Goal: Book appointment/travel/reservation

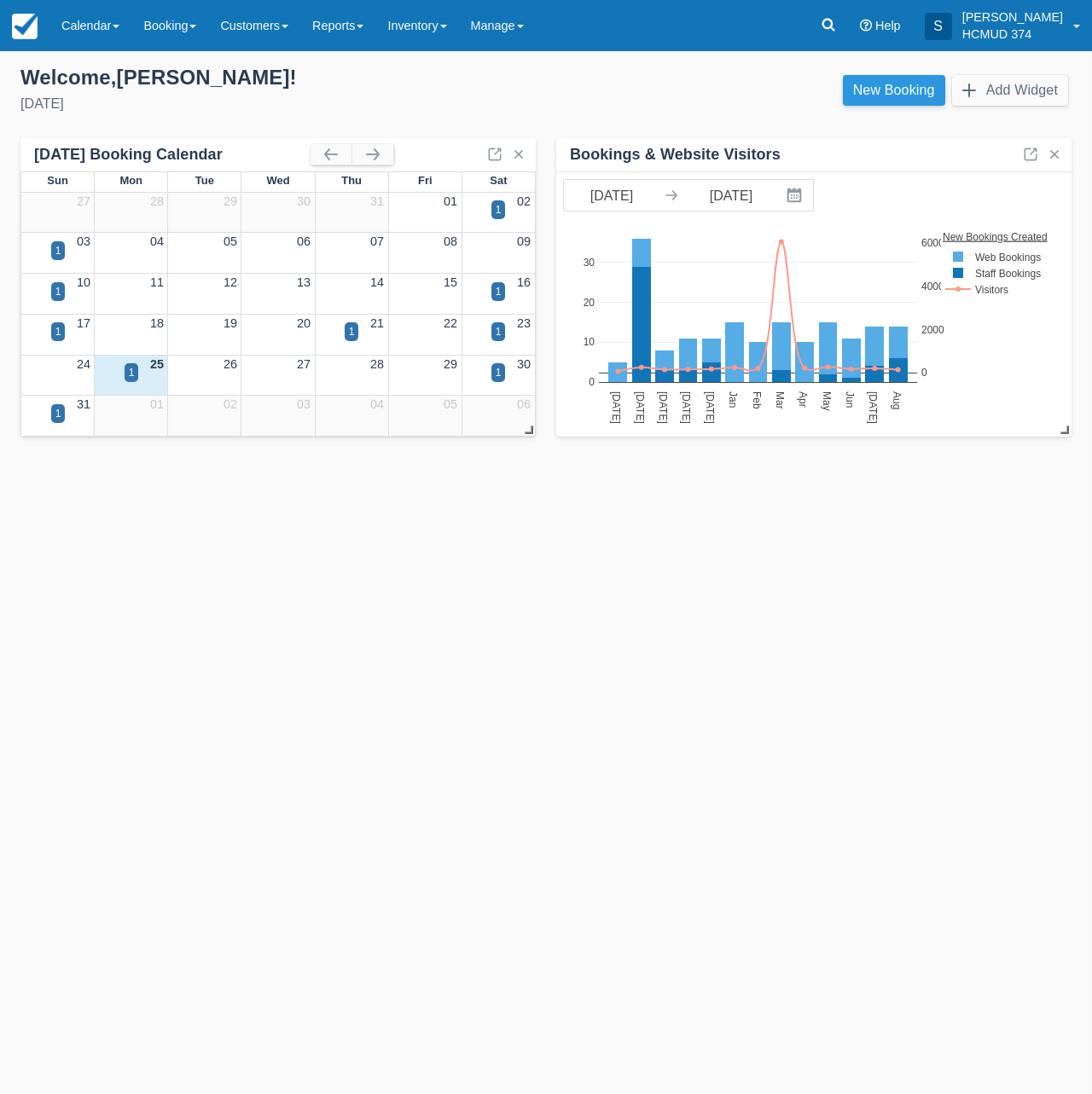
click at [906, 93] on link "New Booking" at bounding box center [894, 90] width 102 height 31
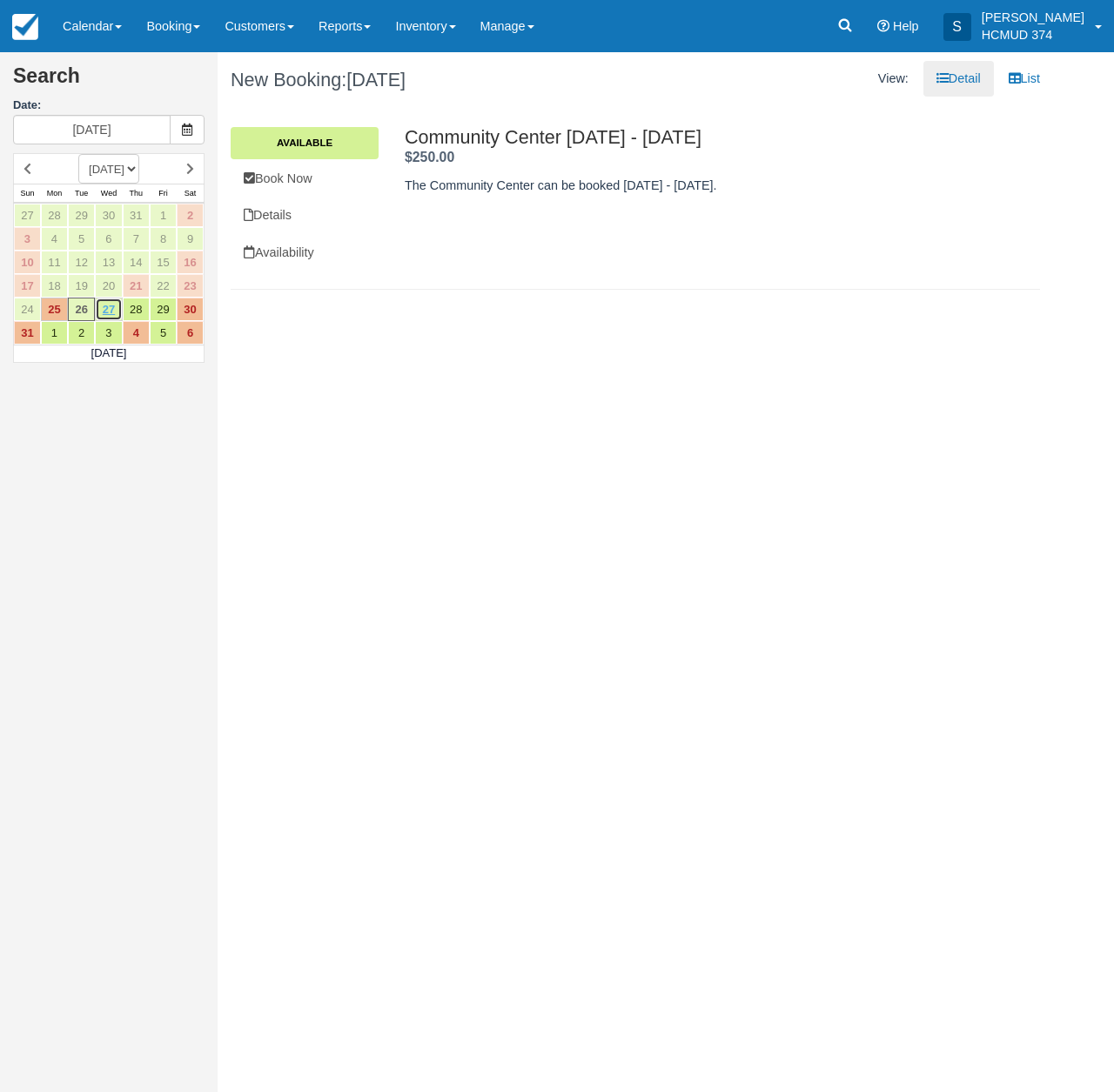
drag, startPoint x: 108, startPoint y: 305, endPoint x: 119, endPoint y: 308, distance: 11.4
click at [108, 305] on link "27" at bounding box center [108, 309] width 27 height 23
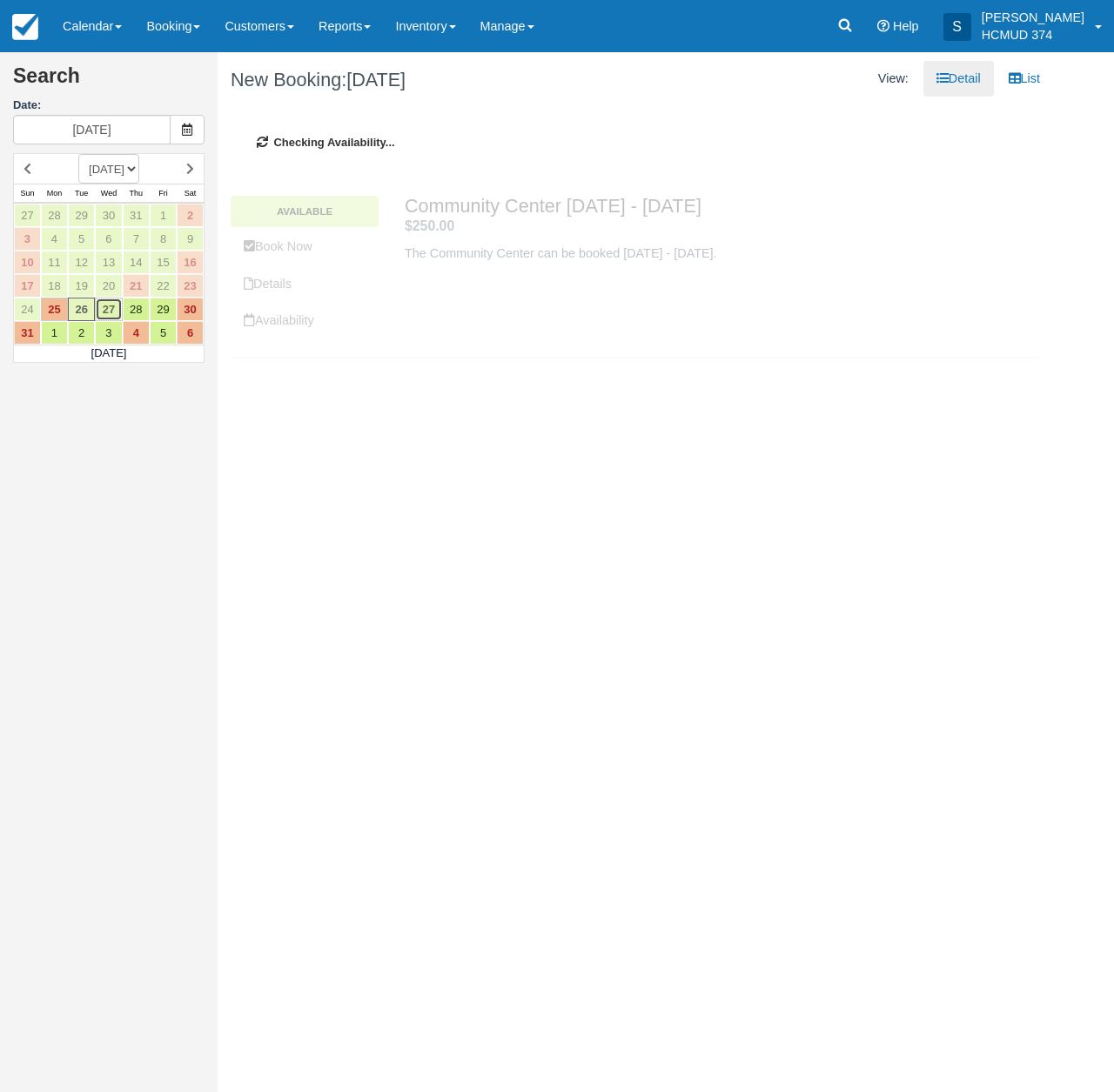
type input "08/27/25"
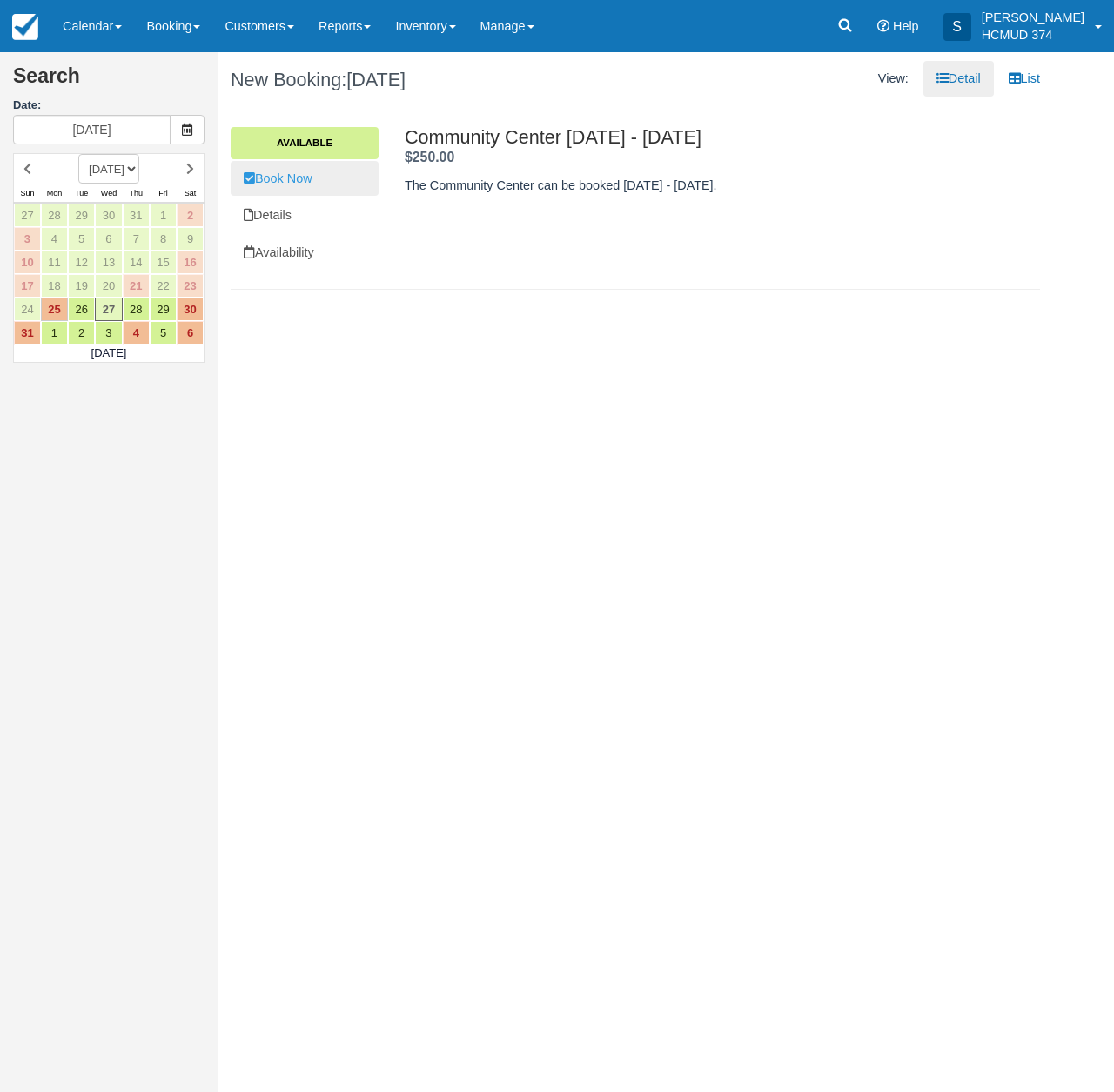
click at [332, 195] on link "Book Now" at bounding box center [304, 179] width 148 height 36
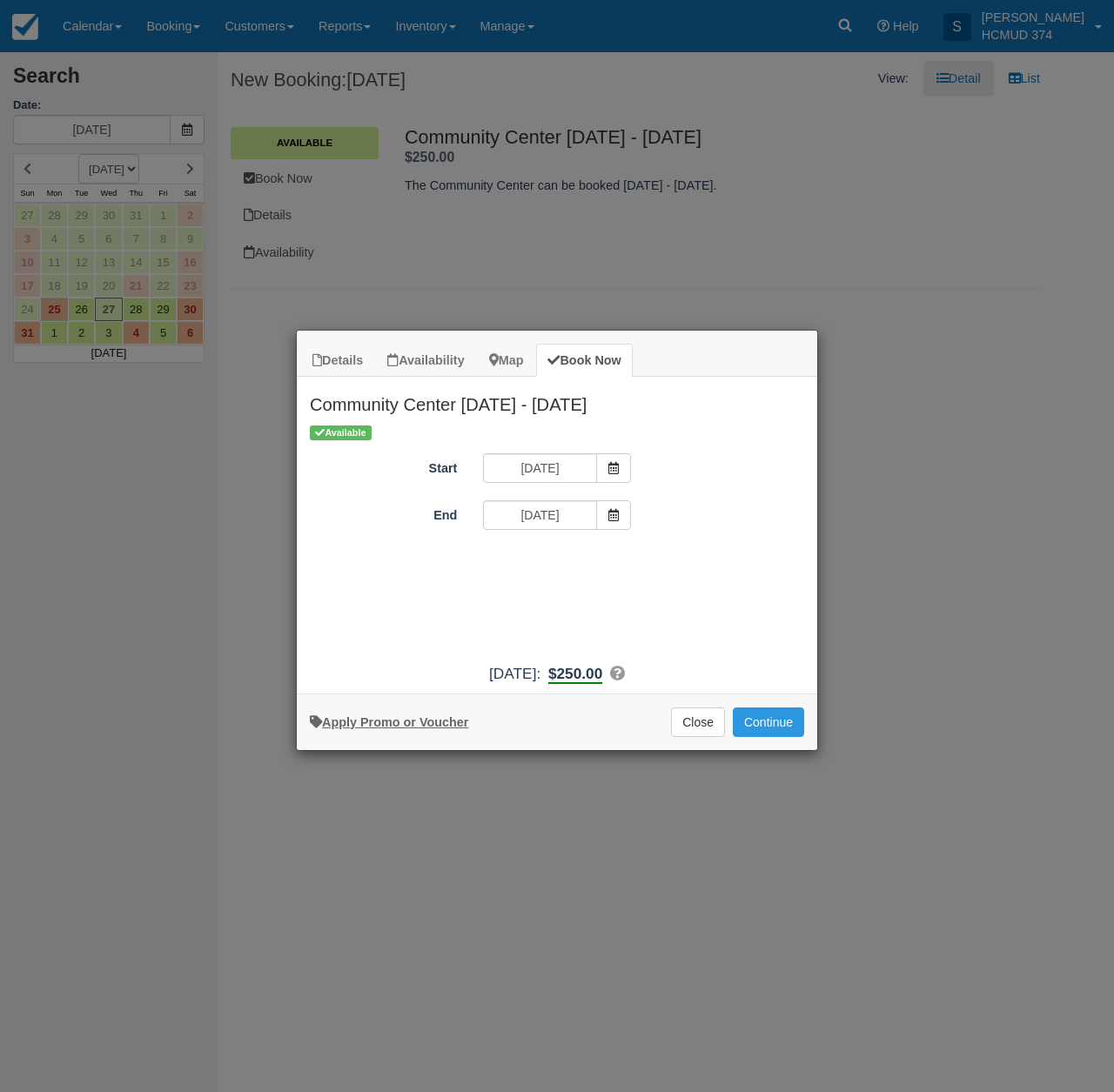
click at [389, 728] on link "Apply Promo or Voucher" at bounding box center [389, 722] width 158 height 14
click at [570, 554] on input "Promo / Voucher" at bounding box center [543, 563] width 122 height 29
type input "briancanepa"
drag, startPoint x: 666, startPoint y: 565, endPoint x: 696, endPoint y: 601, distance: 46.9
click at [667, 566] on button "Apply" at bounding box center [668, 562] width 44 height 22
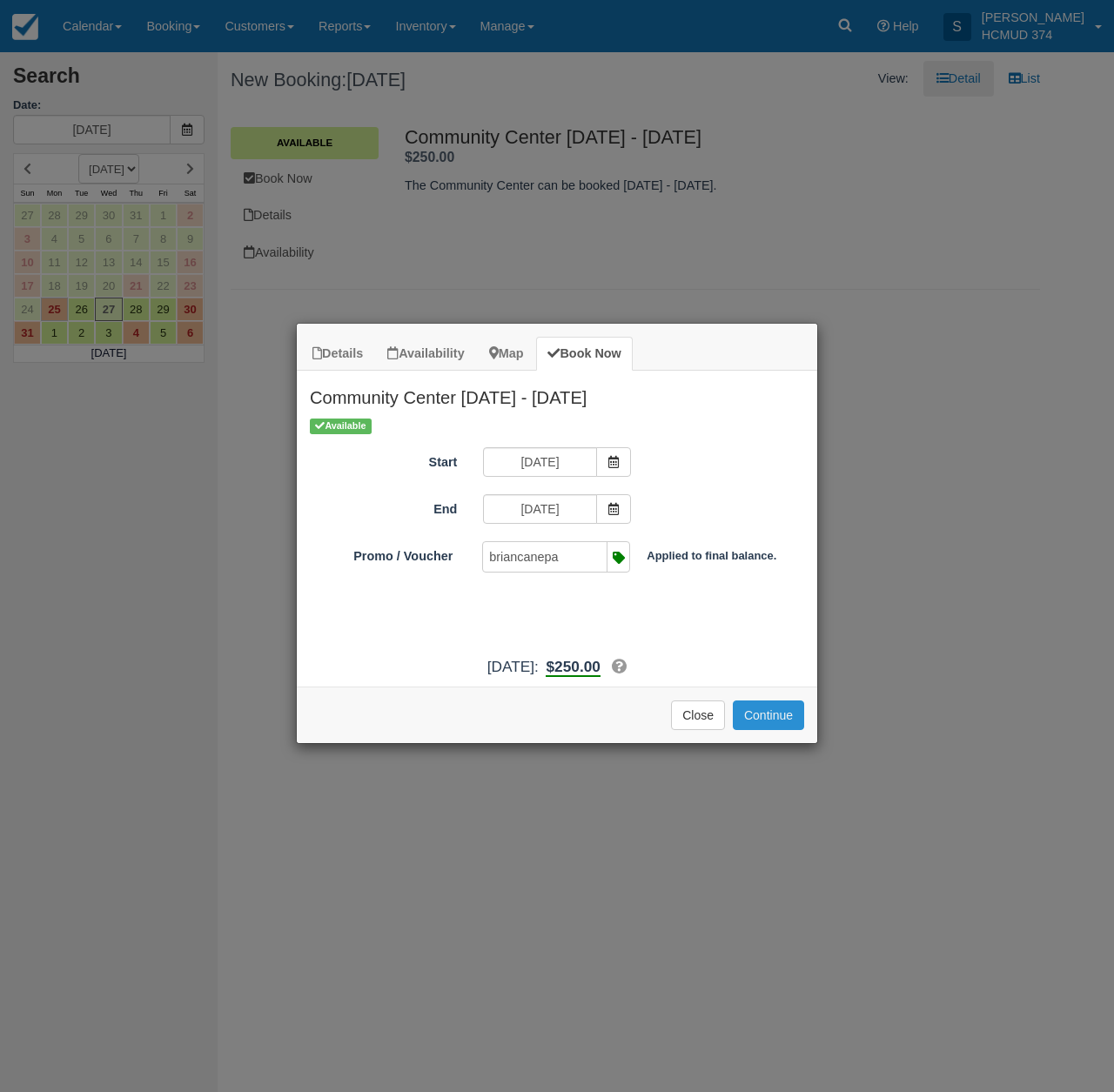
click at [763, 730] on button "Continue" at bounding box center [768, 716] width 71 height 29
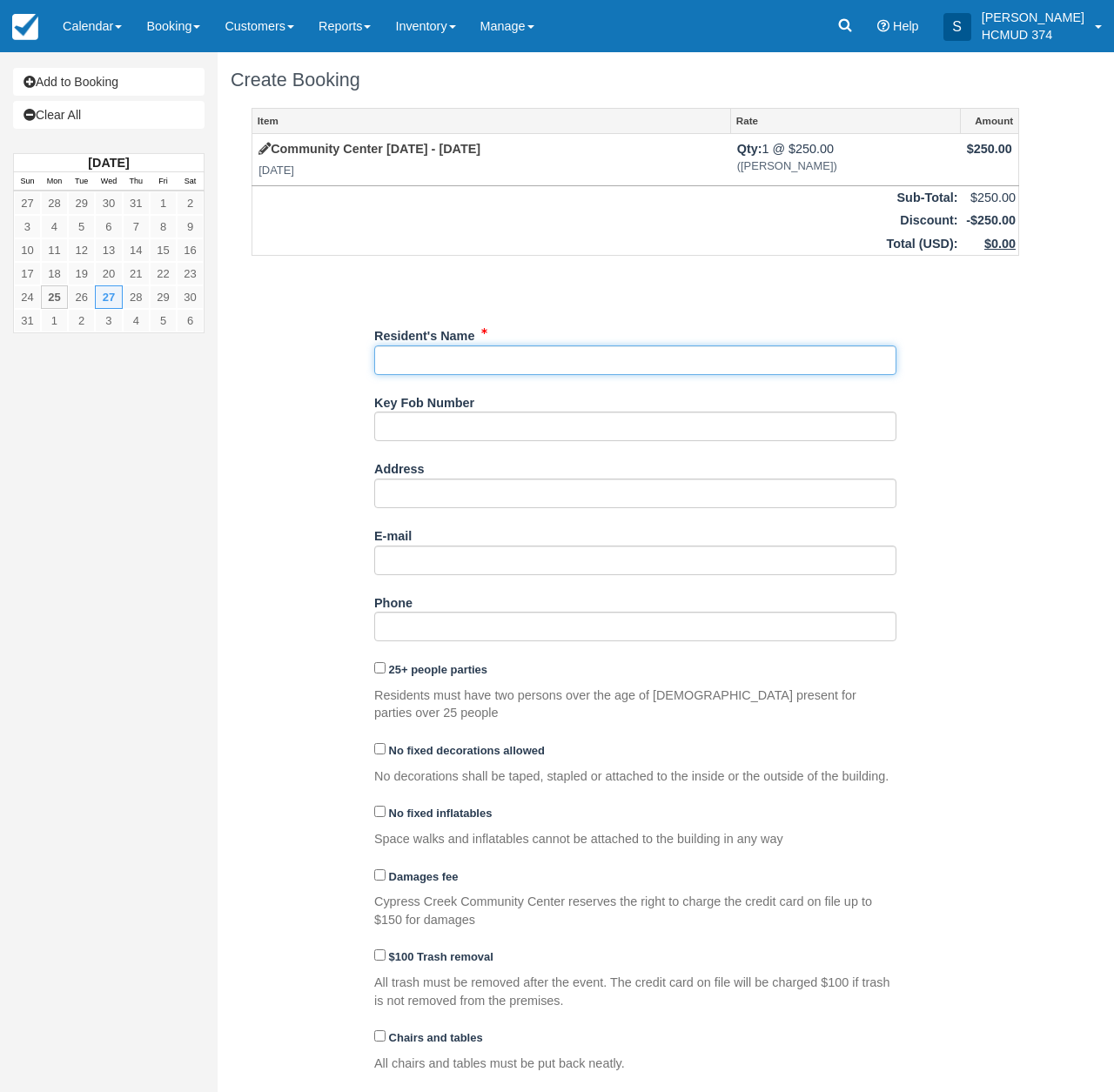
click at [481, 347] on input "Resident's Name" at bounding box center [635, 360] width 522 height 29
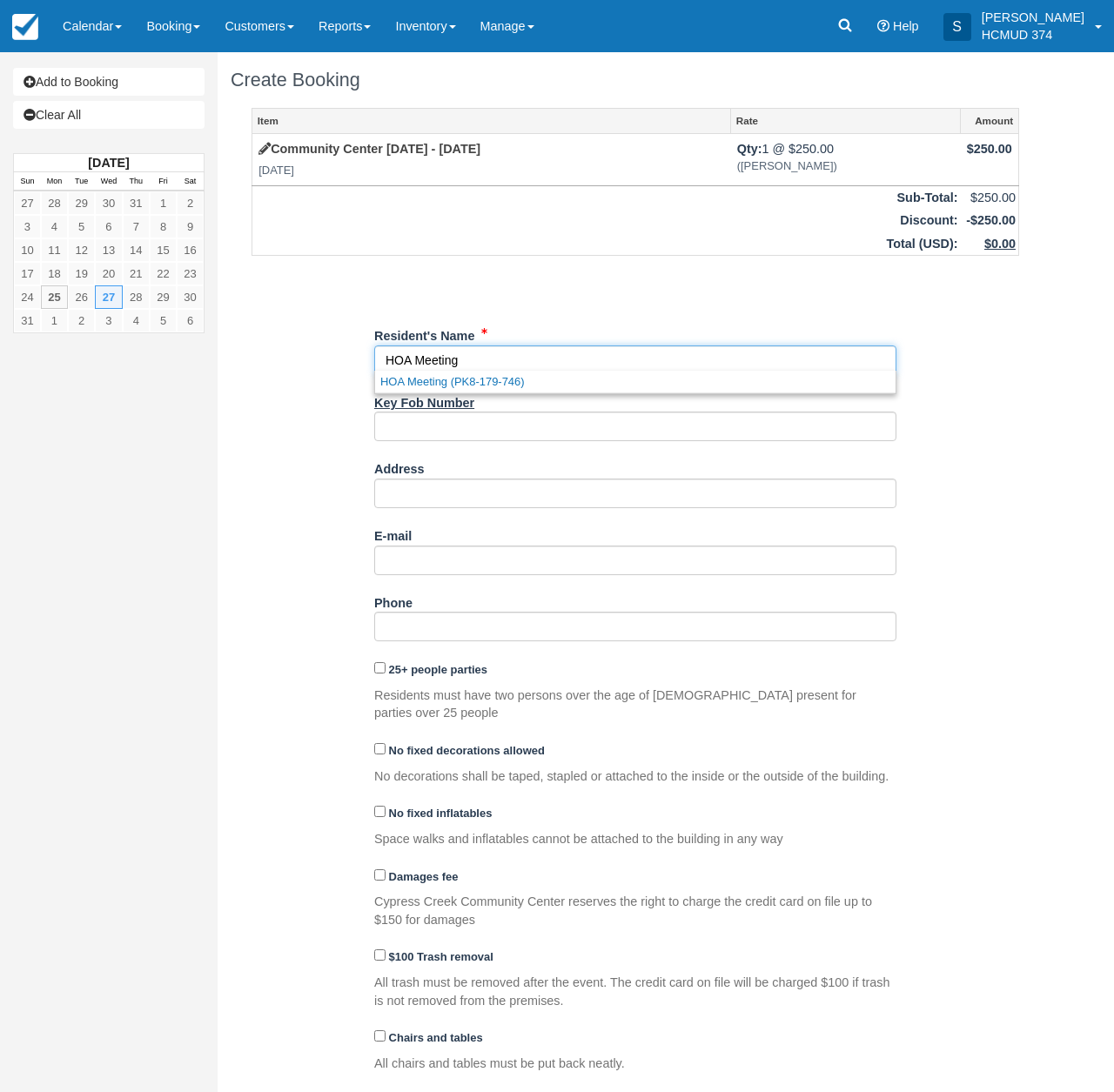
drag, startPoint x: 469, startPoint y: 384, endPoint x: 457, endPoint y: 393, distance: 15.0
click at [469, 384] on link "HOA Meeting (PK8-179-746)" at bounding box center [635, 381] width 520 height 22
type input "HOA Meeting"
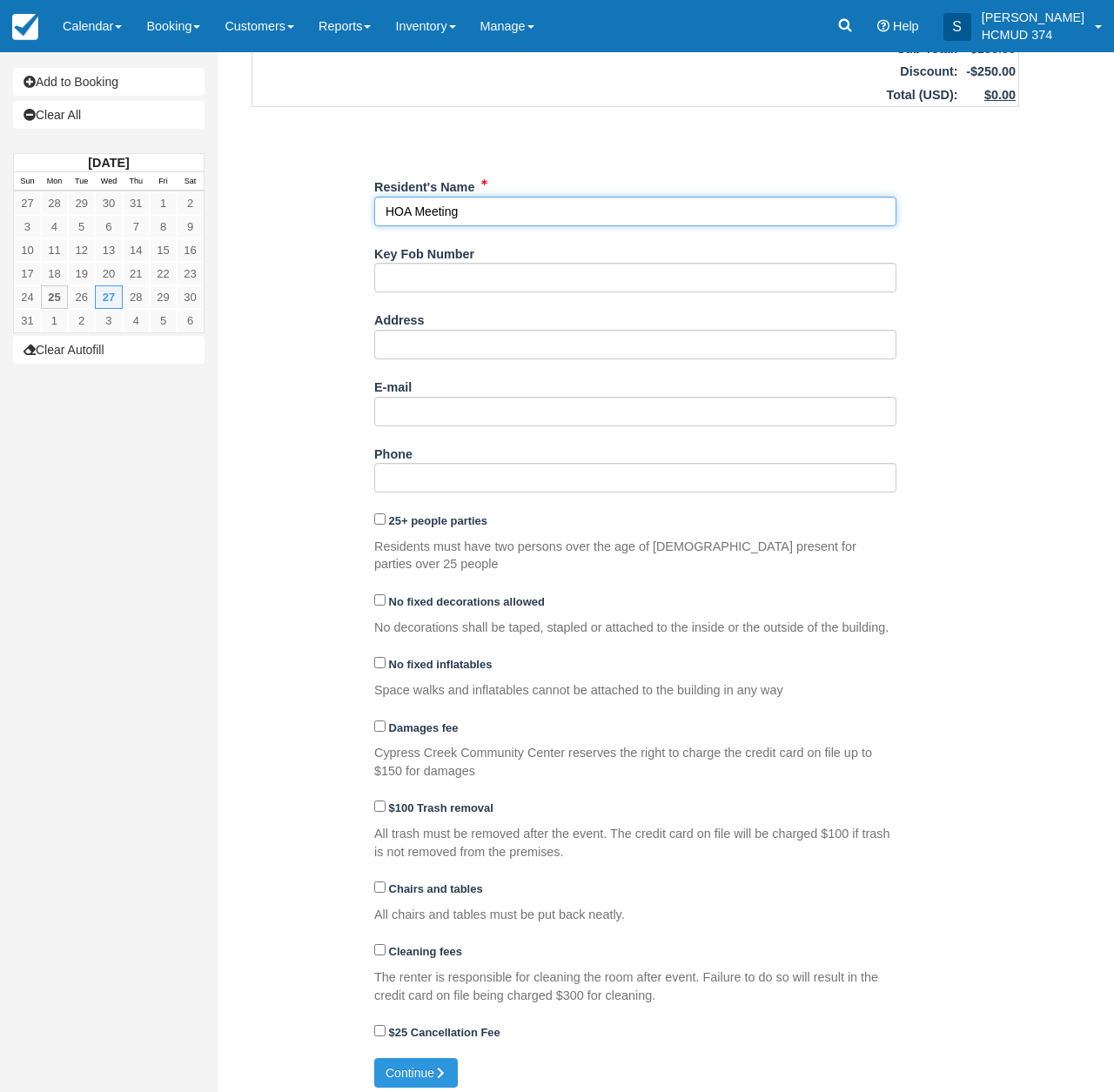
scroll to position [148, 0]
click at [408, 1067] on button "Continue" at bounding box center [415, 1074] width 83 height 29
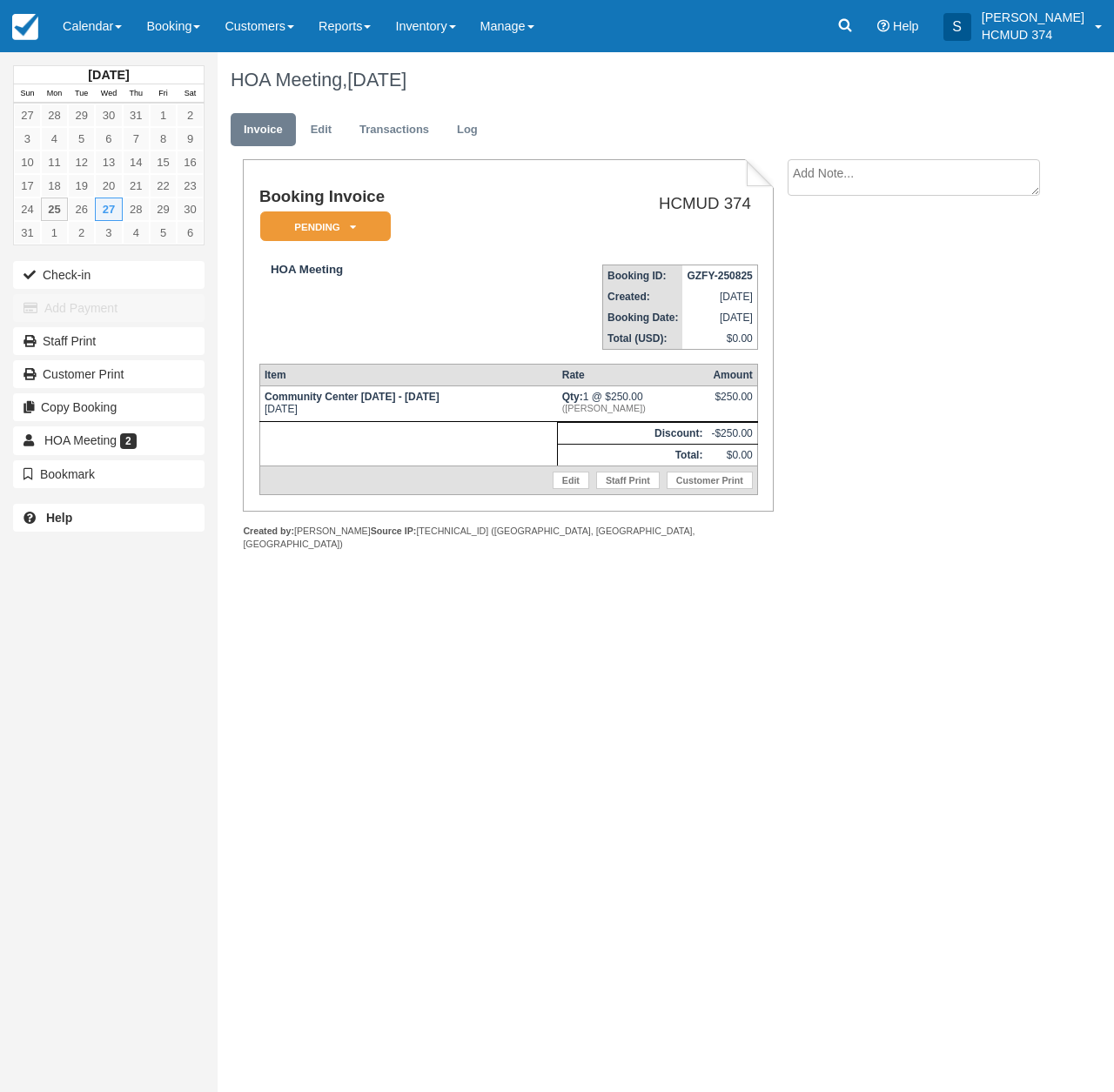
click at [313, 208] on td "Booking Invoice Pending   Reserved Deposit Paid Waiting Cancelled Void" at bounding box center [376, 219] width 235 height 63
drag, startPoint x: 308, startPoint y: 218, endPoint x: 306, endPoint y: 289, distance: 71.0
click at [308, 218] on em "Pending" at bounding box center [325, 226] width 131 height 30
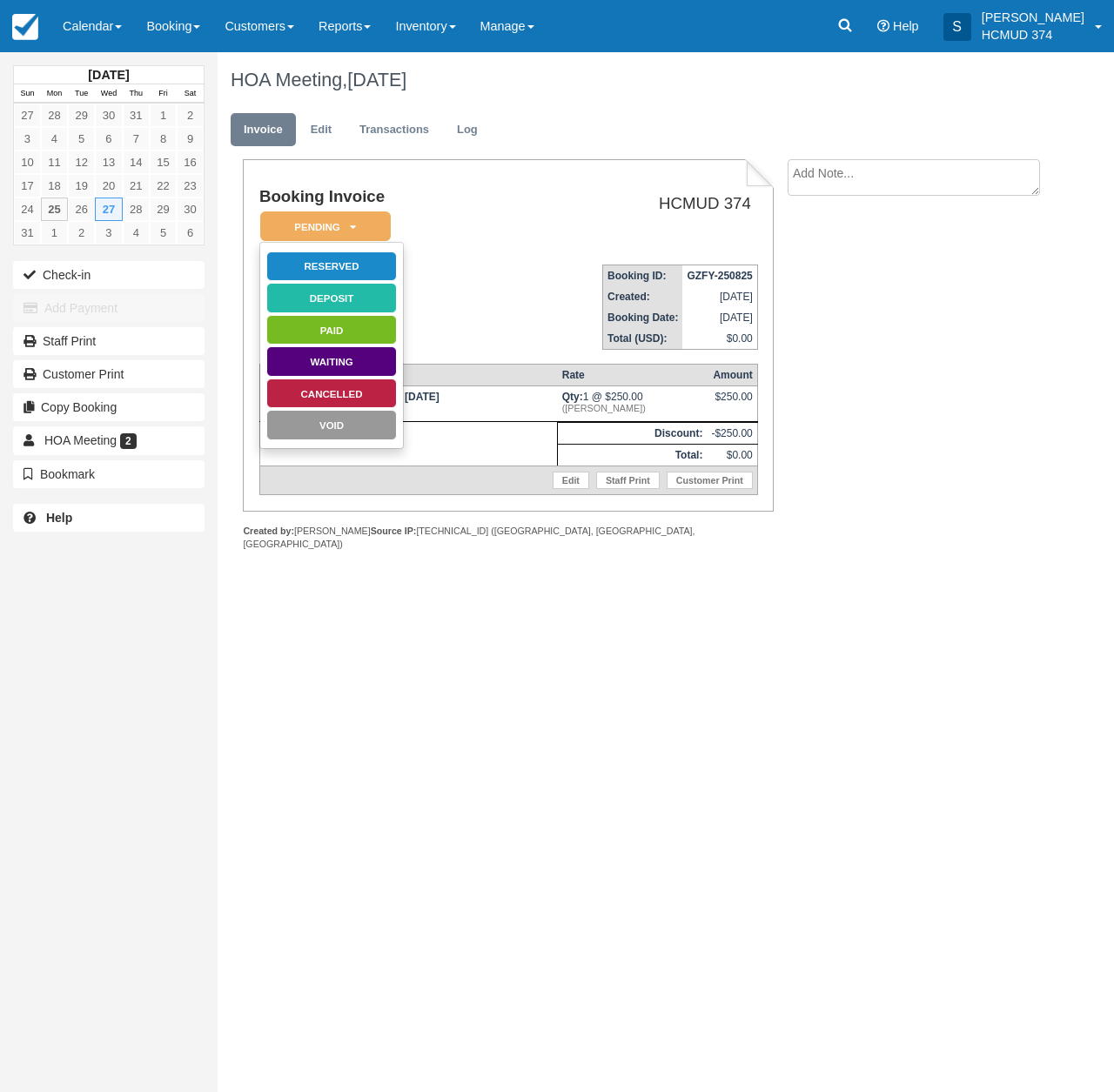
click at [340, 265] on link "Reserved" at bounding box center [331, 266] width 131 height 30
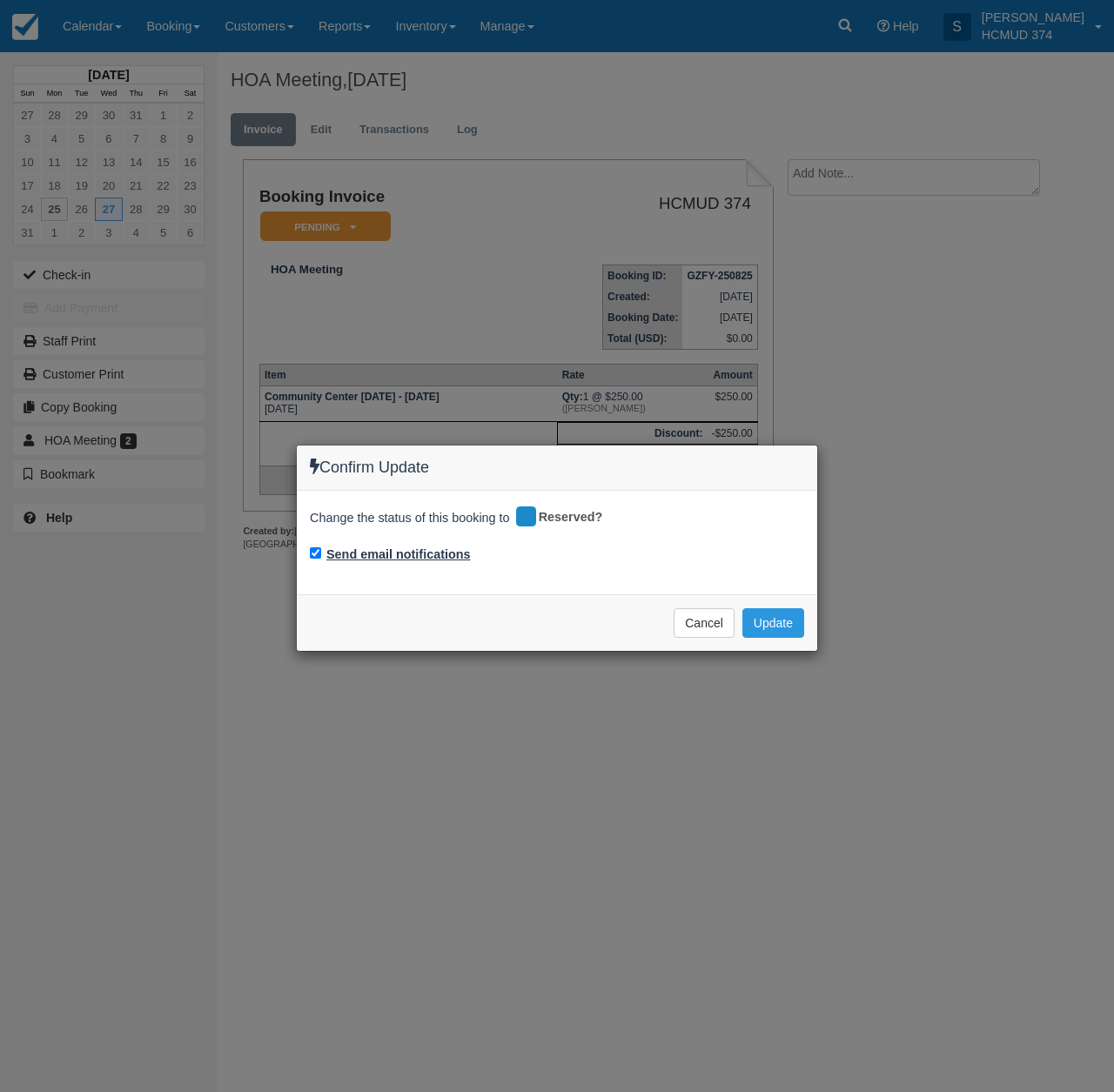
click at [434, 551] on label "Send email notifications" at bounding box center [399, 554] width 145 height 19
click at [321, 551] on input "Send email notifications" at bounding box center [316, 553] width 12 height 12
checkbox input "false"
click at [795, 619] on button "Update" at bounding box center [772, 623] width 62 height 29
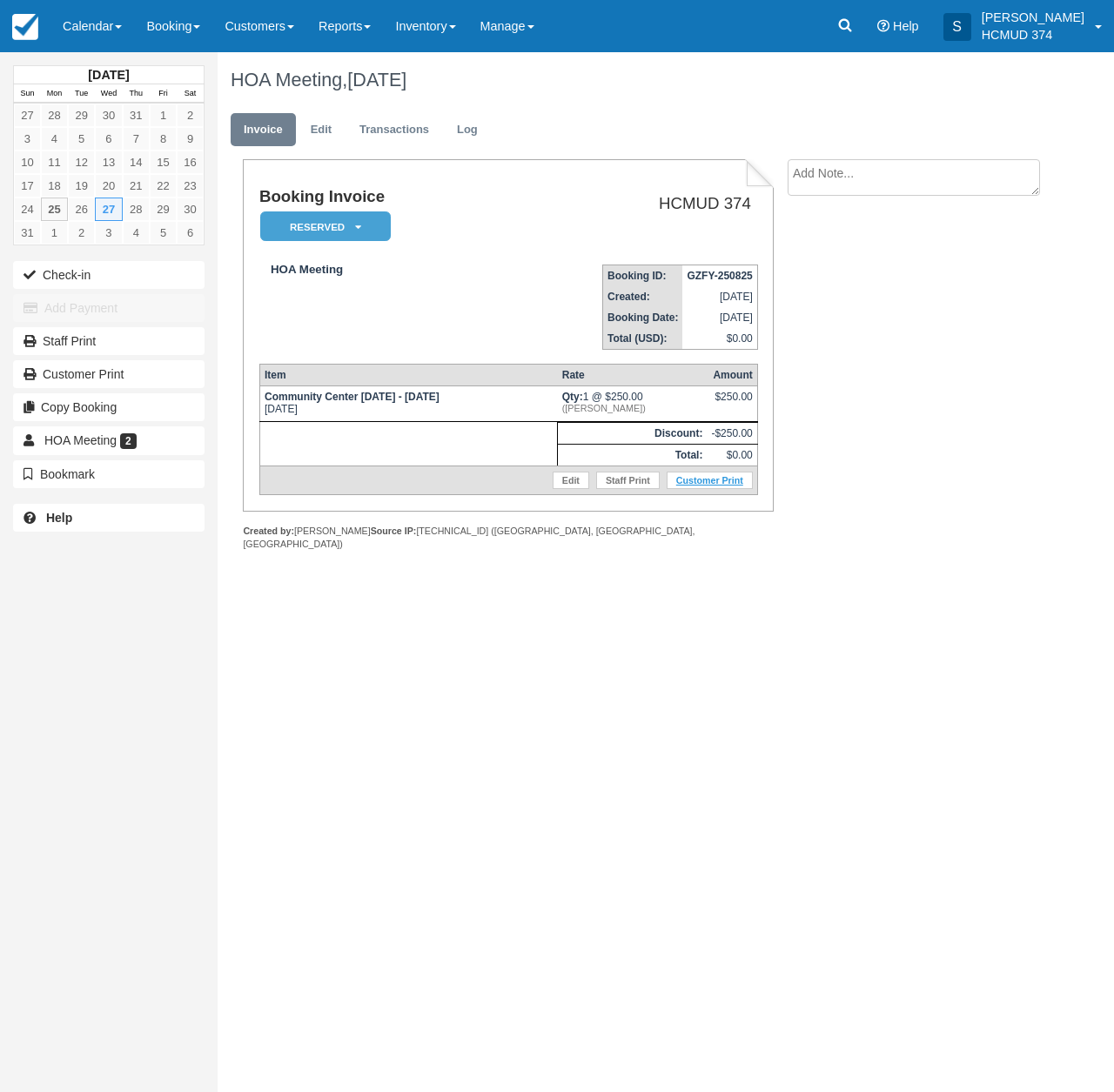
click at [710, 484] on link "Customer Print" at bounding box center [709, 481] width 86 height 18
drag, startPoint x: 639, startPoint y: 622, endPoint x: 603, endPoint y: 590, distance: 48.2
click at [639, 623] on div "August 2025 Sun Mon Tue Wed Thu Fri Sat 27 28 29 30 31 1 2 3 4 5 6 7 8 9 10 11 …" at bounding box center [557, 572] width 1114 height 1040
